Goal: Consume media (video, audio)

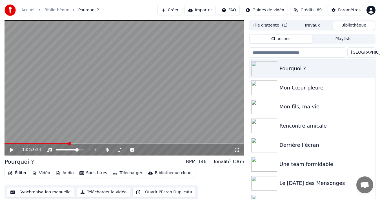
scroll to position [9, 0]
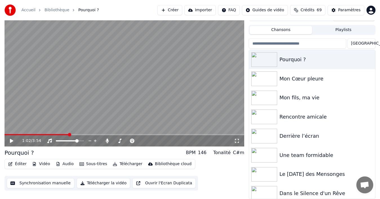
click at [8, 134] on span at bounding box center [37, 134] width 64 height 1
click at [5, 135] on span at bounding box center [6, 134] width 3 height 3
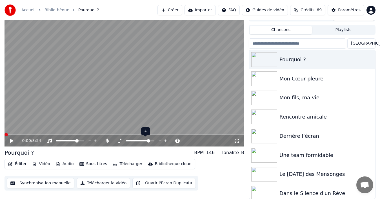
click at [149, 140] on span at bounding box center [140, 140] width 28 height 1
click at [141, 142] on span at bounding box center [139, 140] width 3 height 3
click at [12, 141] on icon at bounding box center [11, 141] width 3 height 4
click at [14, 141] on icon at bounding box center [15, 140] width 13 height 5
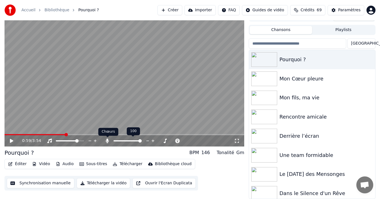
click at [108, 140] on icon at bounding box center [107, 140] width 3 height 5
click at [6, 135] on div "0:59 / 3:54" at bounding box center [125, 140] width 240 height 11
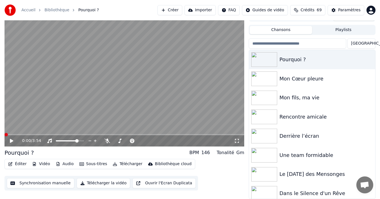
click at [5, 134] on span at bounding box center [5, 134] width 0 height 1
click at [12, 141] on icon at bounding box center [11, 141] width 3 height 4
click at [21, 134] on span at bounding box center [22, 134] width 3 height 3
click at [13, 141] on icon at bounding box center [15, 140] width 13 height 5
click at [19, 134] on span at bounding box center [13, 134] width 17 height 1
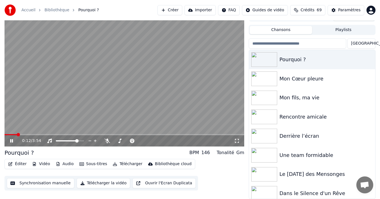
click at [16, 134] on span at bounding box center [11, 134] width 12 height 1
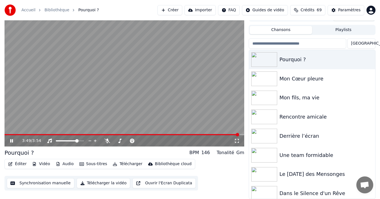
click at [13, 140] on icon at bounding box center [11, 140] width 3 height 3
click at [146, 141] on span at bounding box center [140, 140] width 28 height 1
click at [6, 134] on span at bounding box center [122, 134] width 235 height 1
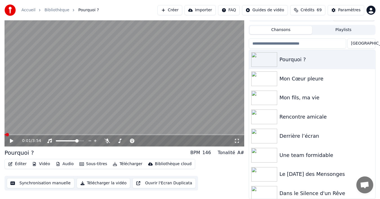
click at [11, 139] on icon at bounding box center [11, 141] width 3 height 4
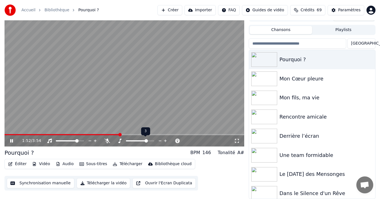
click at [132, 139] on div at bounding box center [145, 141] width 45 height 6
click at [137, 140] on span at bounding box center [136, 140] width 21 height 1
click at [133, 141] on span at bounding box center [129, 140] width 7 height 1
click at [130, 139] on div at bounding box center [145, 141] width 45 height 6
click at [6, 135] on span at bounding box center [66, 134] width 123 height 1
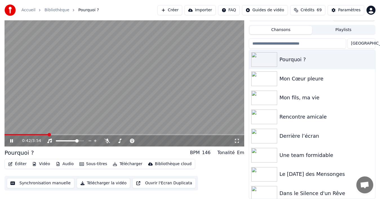
click at [11, 136] on div "0:42 / 3:54" at bounding box center [125, 140] width 240 height 11
click at [12, 141] on icon at bounding box center [11, 140] width 3 height 3
click at [301, 79] on div "Mon Cœur pleure" at bounding box center [324, 79] width 88 height 8
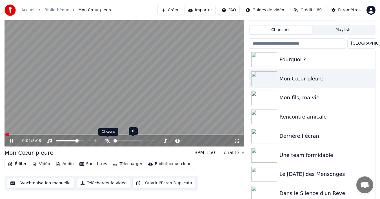
click at [108, 140] on icon at bounding box center [108, 140] width 6 height 5
click at [142, 140] on span at bounding box center [140, 140] width 28 height 1
click at [140, 141] on span at bounding box center [139, 140] width 3 height 3
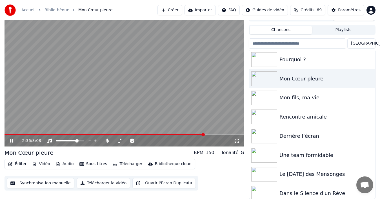
click at [11, 143] on icon at bounding box center [15, 140] width 13 height 5
